Goal: Find specific page/section: Find specific page/section

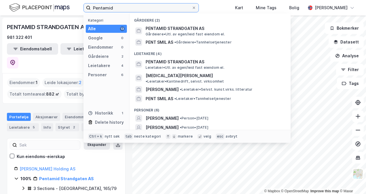
drag, startPoint x: 127, startPoint y: 4, endPoint x: 58, endPoint y: 7, distance: 69.9
click at [58, 7] on div "Pentamid Kategori Alle 13 Google 0 Eiendommer 0 Gårdeiere 2 Leietakere 4 Person…" at bounding box center [183, 8] width 366 height 16
paste input "[STREET_ADDRESS]"
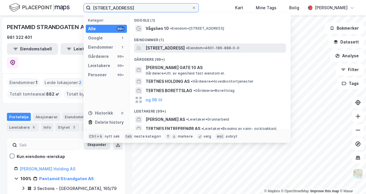
type input "[STREET_ADDRESS]"
click at [165, 46] on span "[STREET_ADDRESS]" at bounding box center [164, 48] width 39 height 7
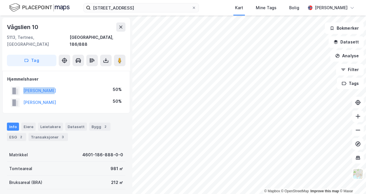
drag, startPoint x: 56, startPoint y: 85, endPoint x: 22, endPoint y: 85, distance: 33.6
click at [22, 85] on div "[PERSON_NAME] 50%" at bounding box center [66, 91] width 118 height 12
copy button "[PERSON_NAME]"
